Goal: Information Seeking & Learning: Find specific fact

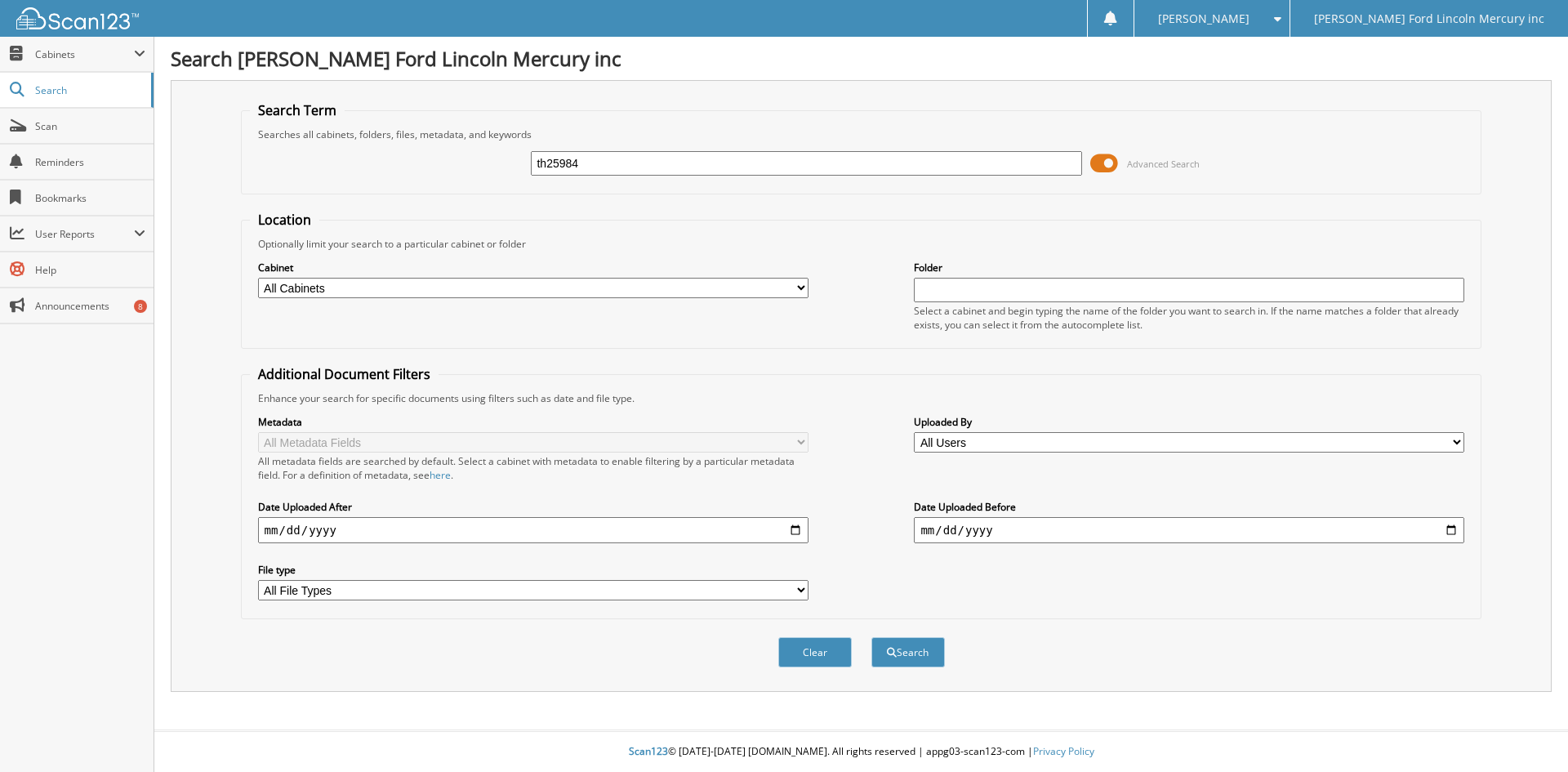
type input "th25984"
click at [872, 637] on button "Search" at bounding box center [908, 652] width 73 height 30
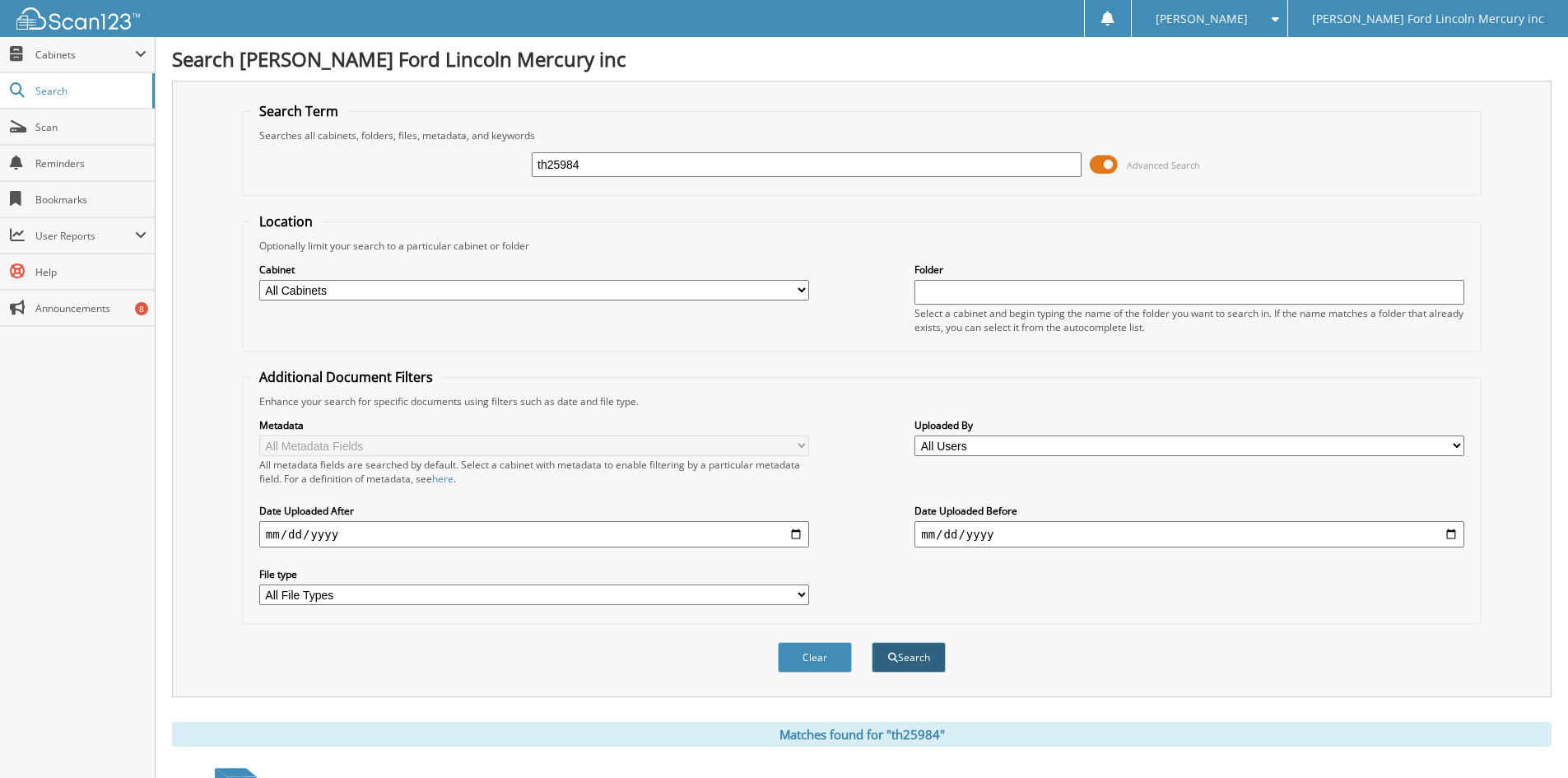
click at [920, 661] on button "Search" at bounding box center [908, 657] width 74 height 30
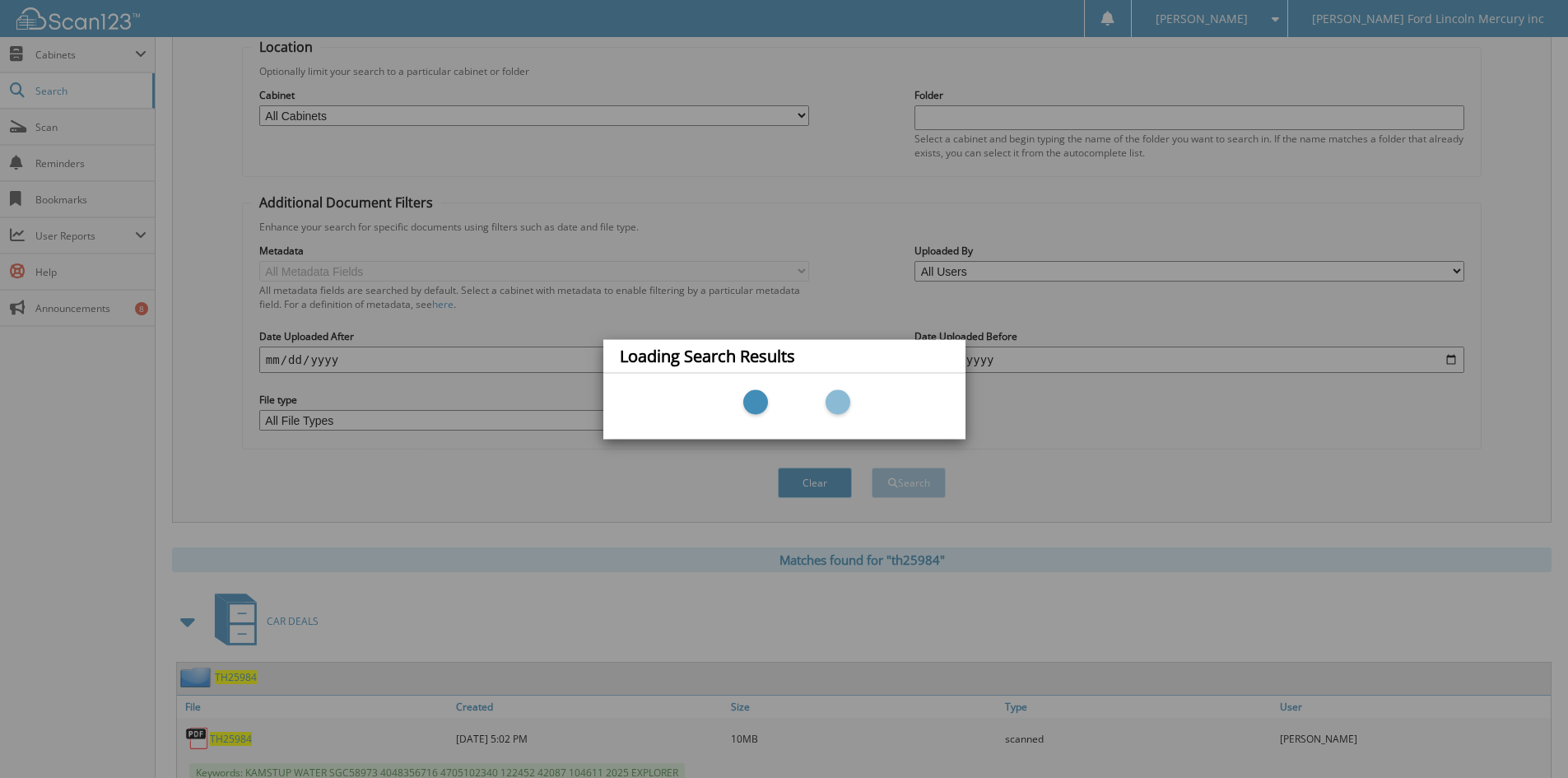
scroll to position [234, 0]
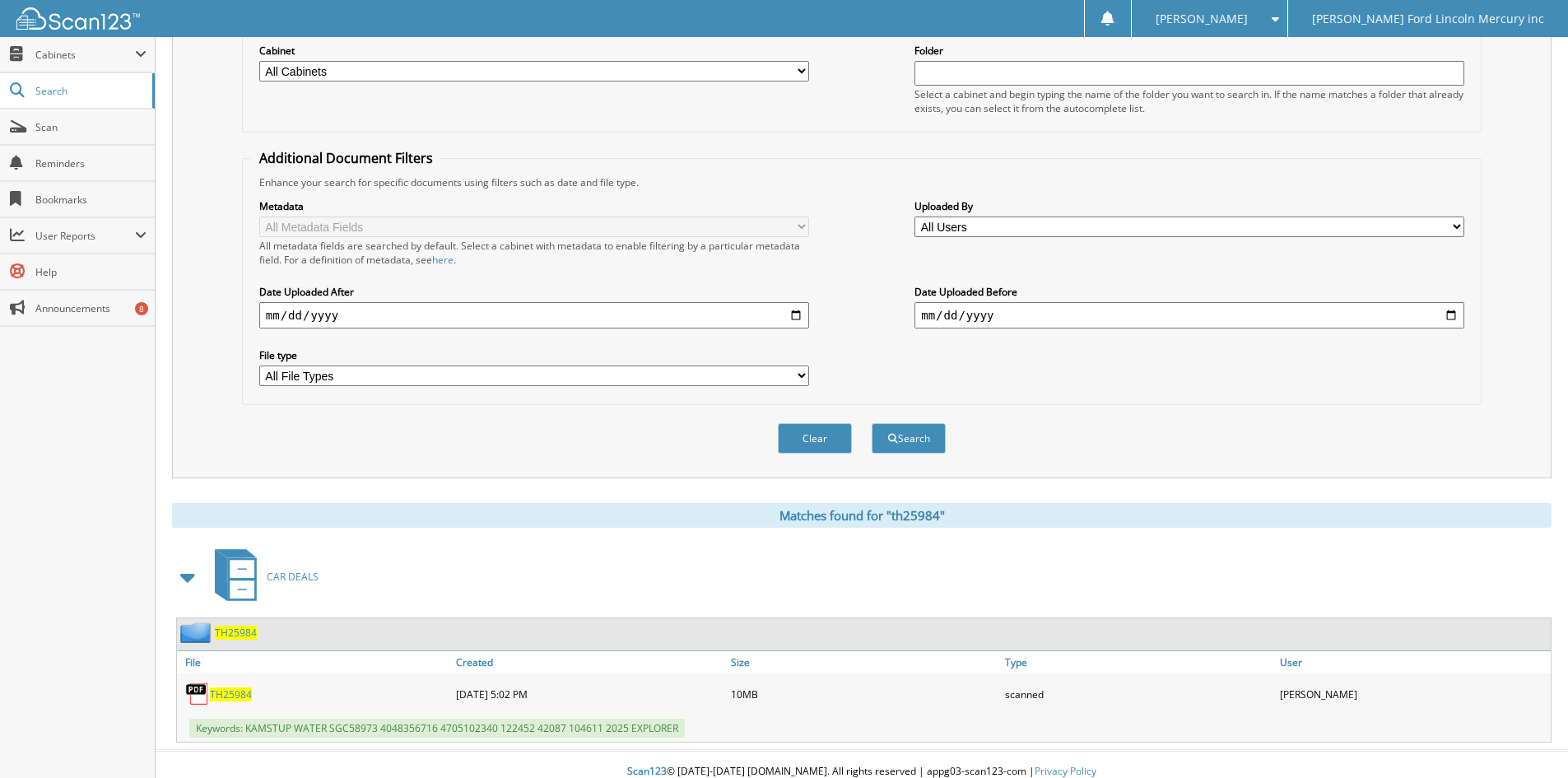
scroll to position [234, 0]
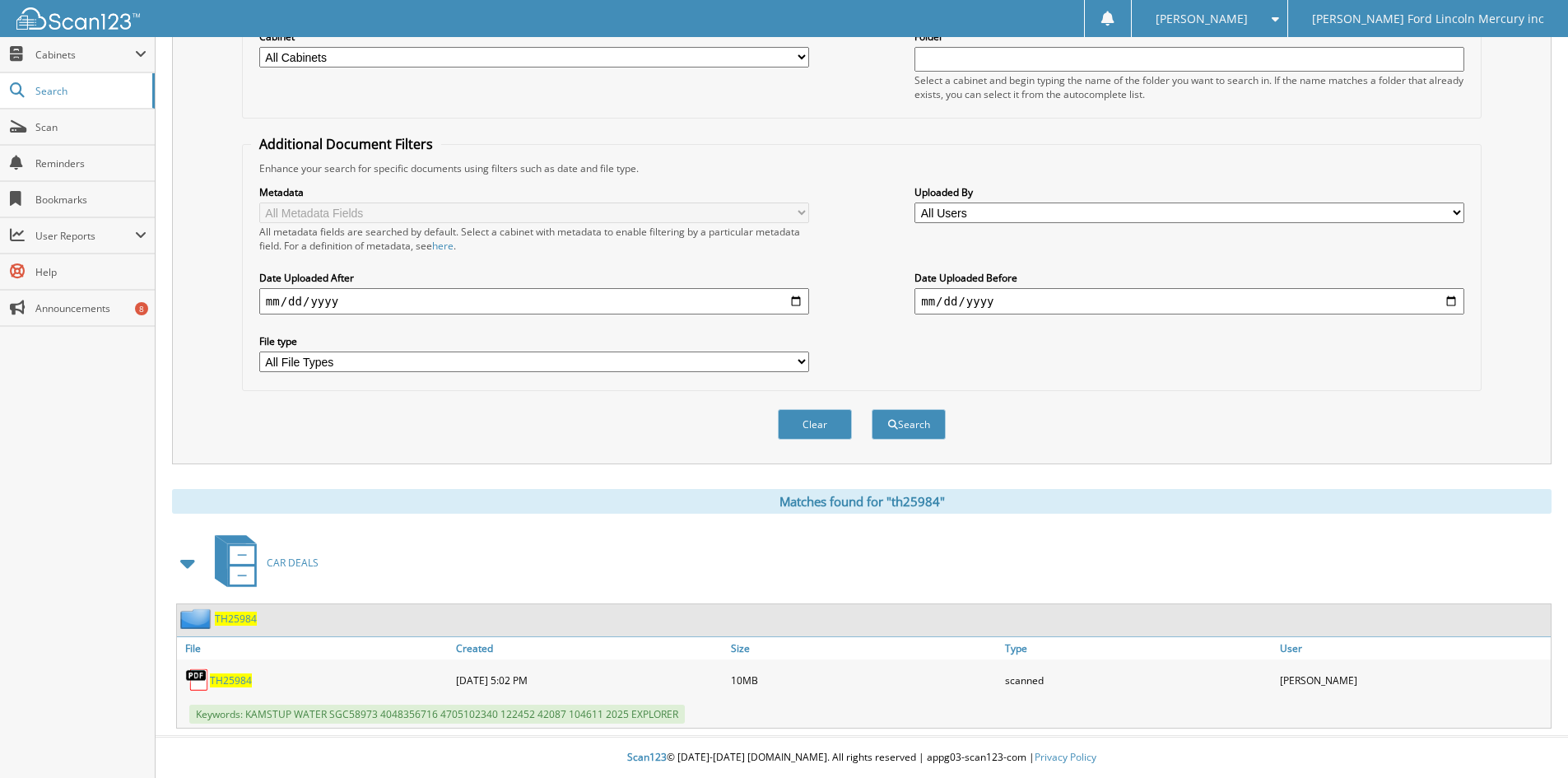
click at [237, 676] on span "TH25984" at bounding box center [230, 680] width 42 height 14
